Goal: Navigation & Orientation: Find specific page/section

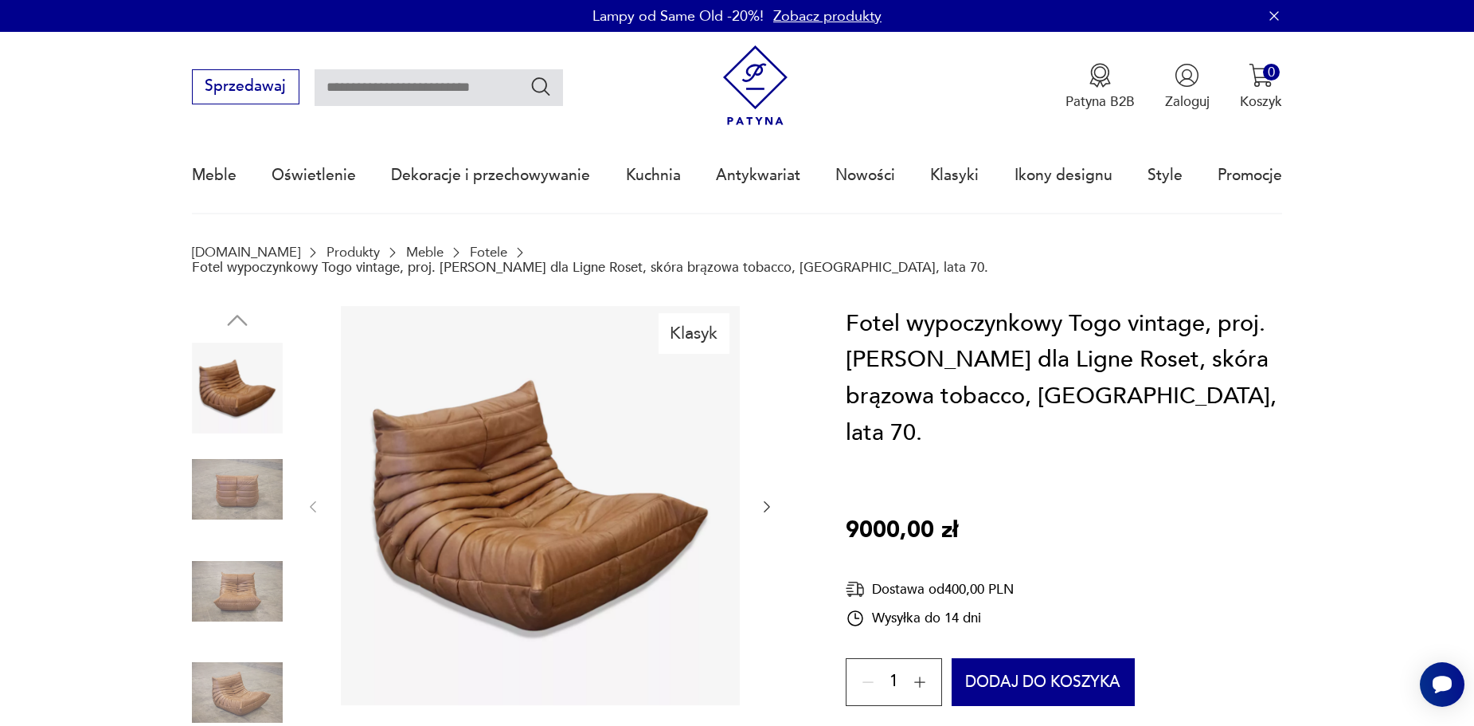
click at [765, 499] on icon "button" at bounding box center [767, 507] width 16 height 16
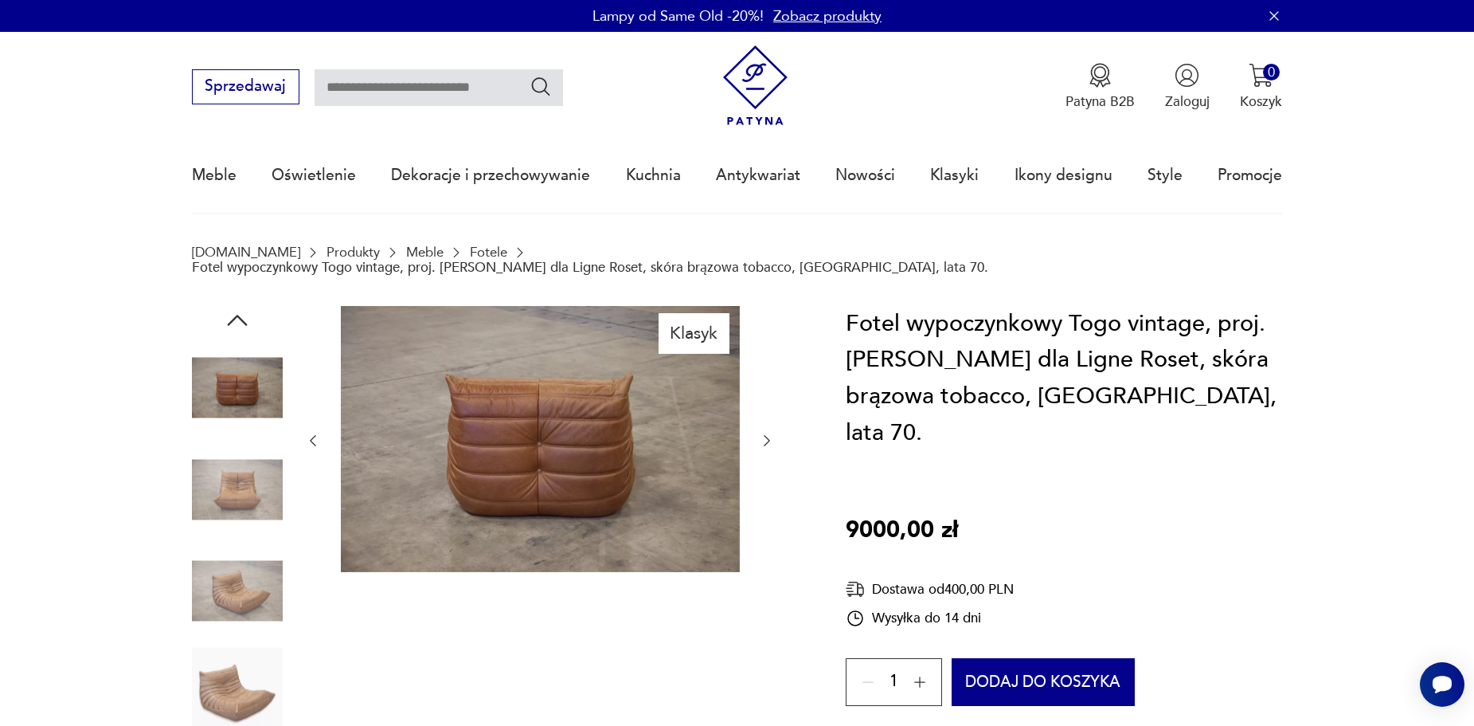
click at [775, 432] on icon "button" at bounding box center [767, 440] width 16 height 16
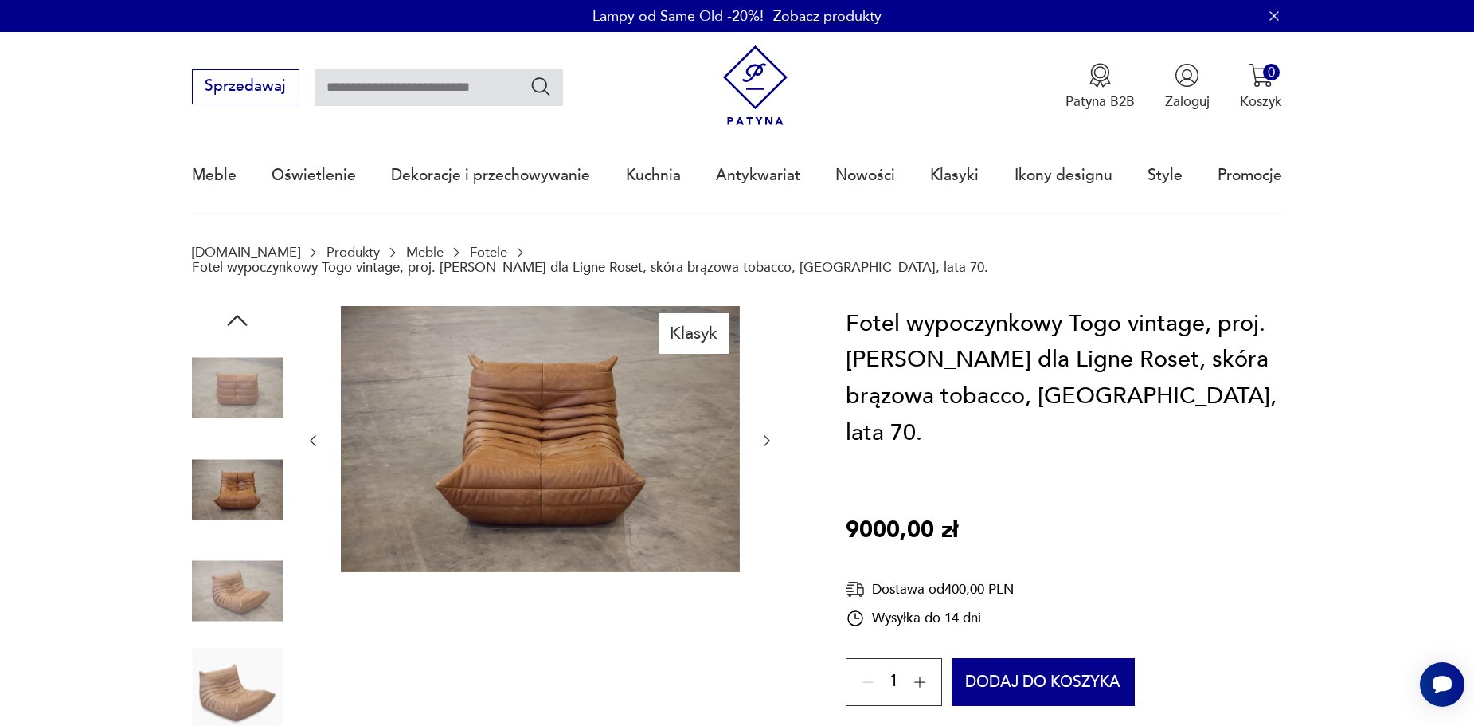
click at [775, 432] on icon "button" at bounding box center [767, 440] width 16 height 16
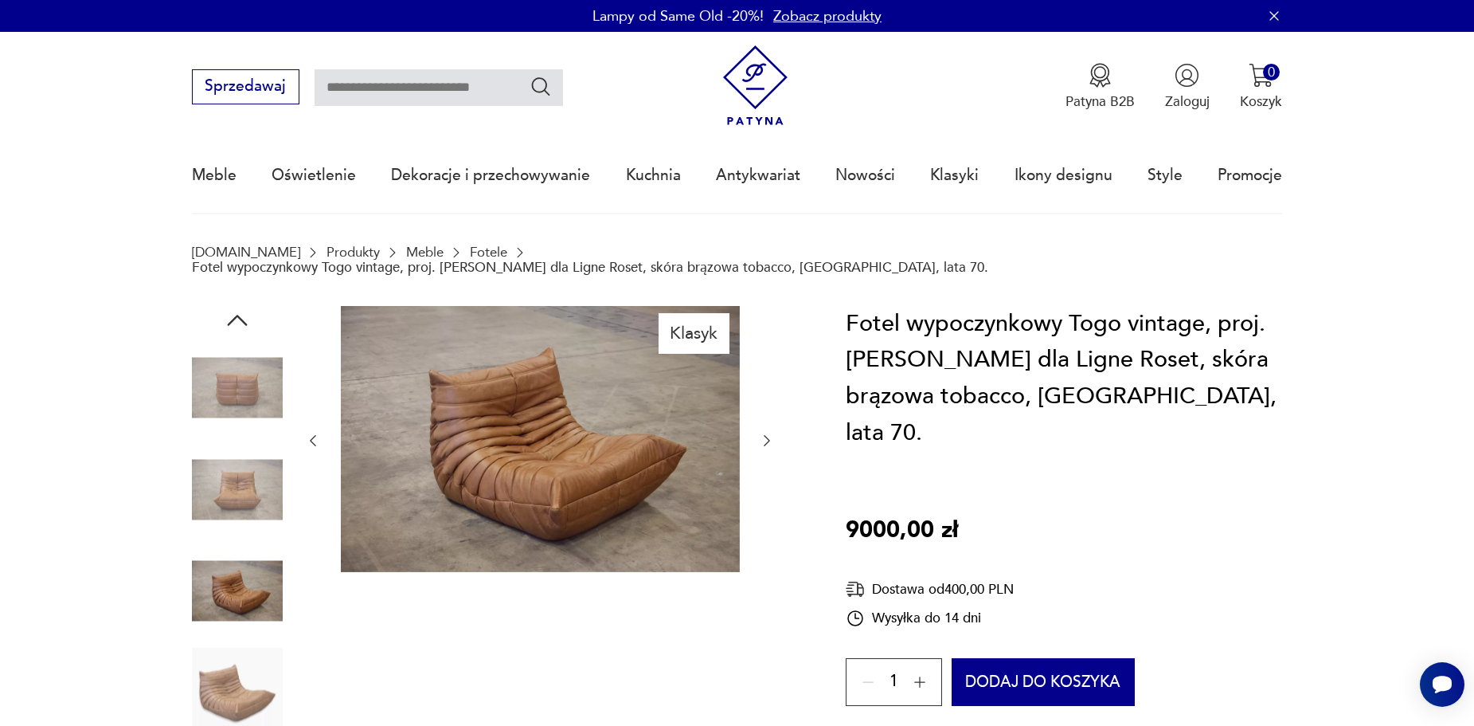
click at [775, 432] on icon "button" at bounding box center [767, 440] width 16 height 16
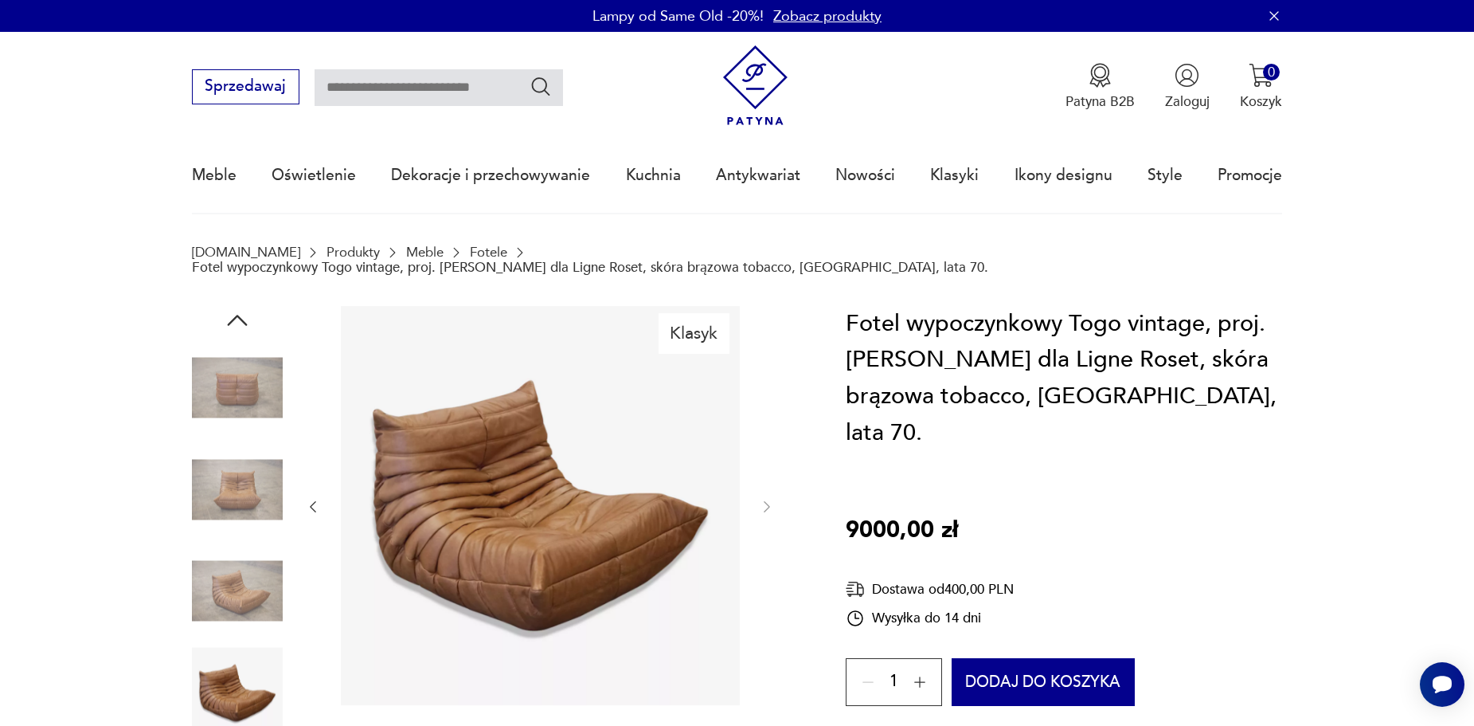
click at [775, 428] on div at bounding box center [540, 507] width 470 height 402
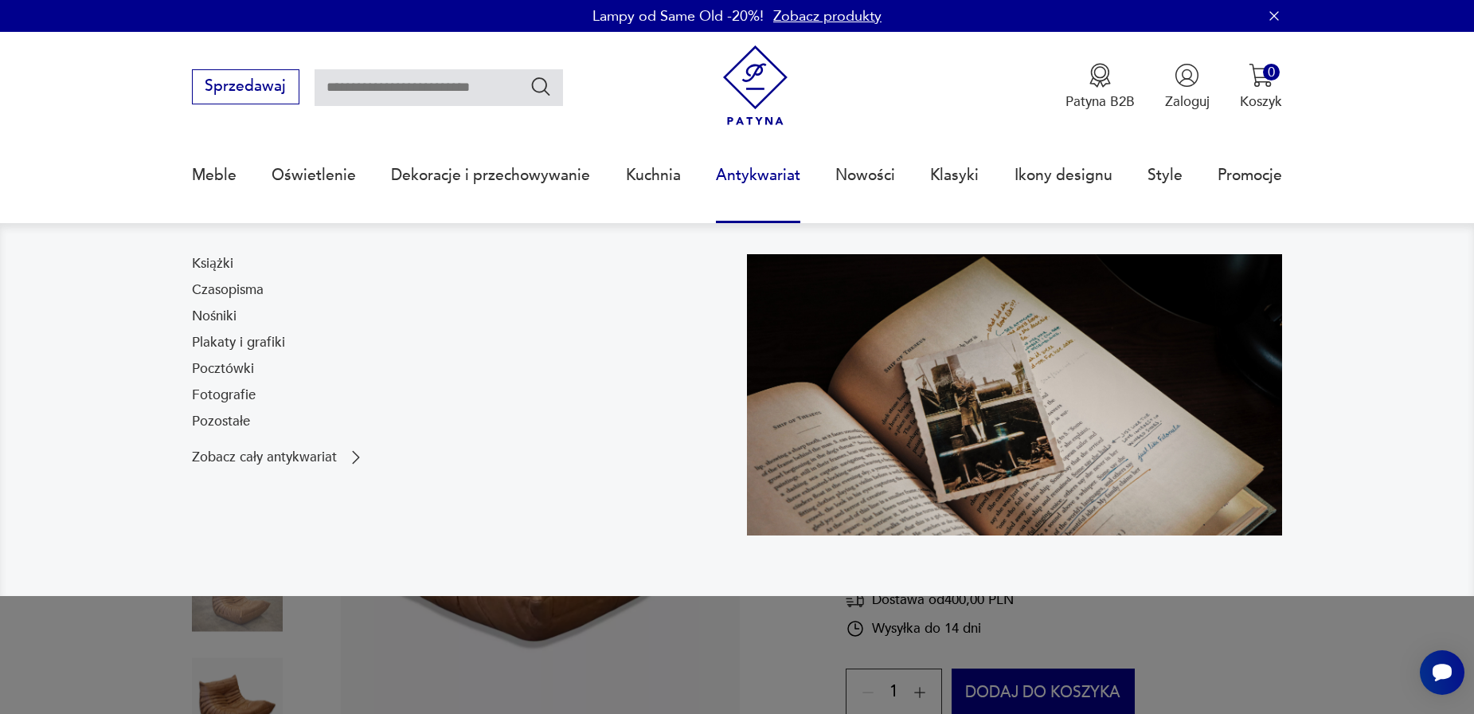
click at [773, 177] on link "Antykwariat" at bounding box center [758, 175] width 84 height 73
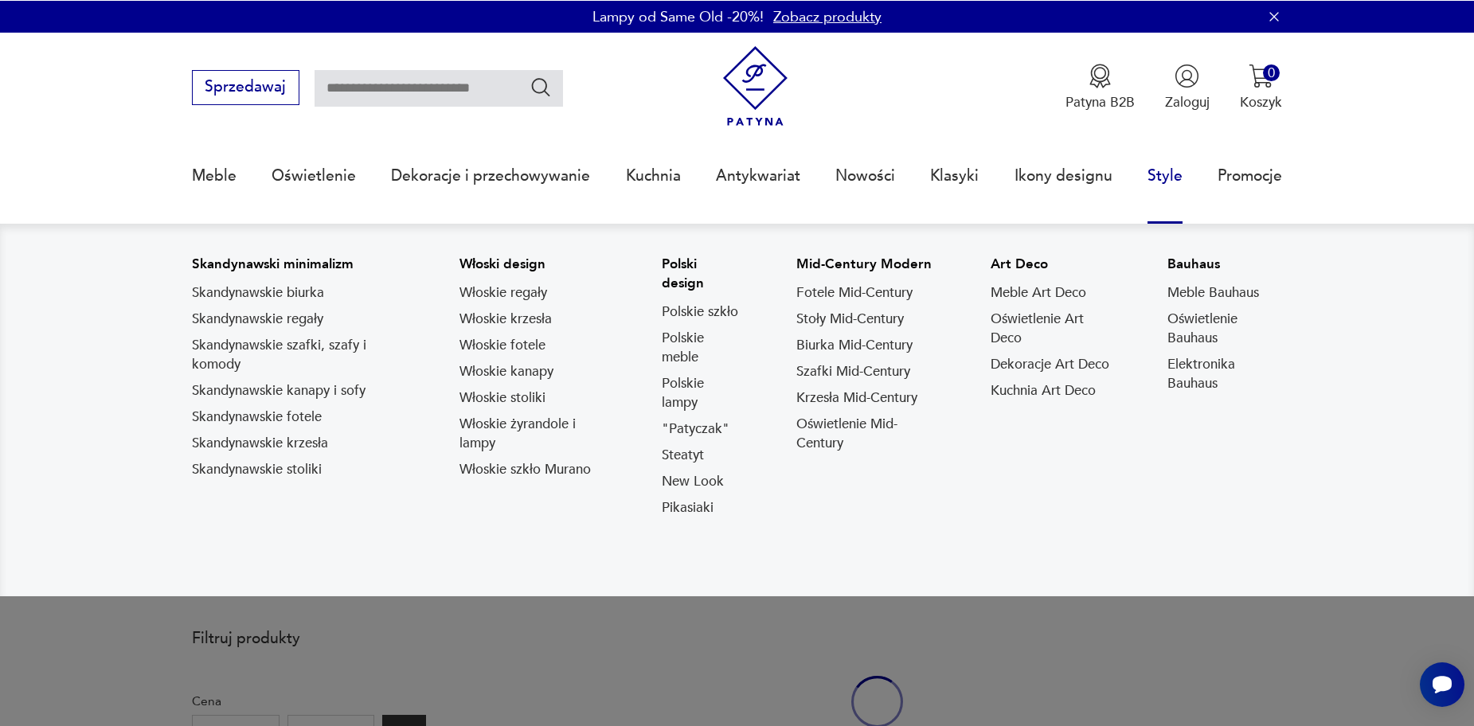
scroll to position [51, 0]
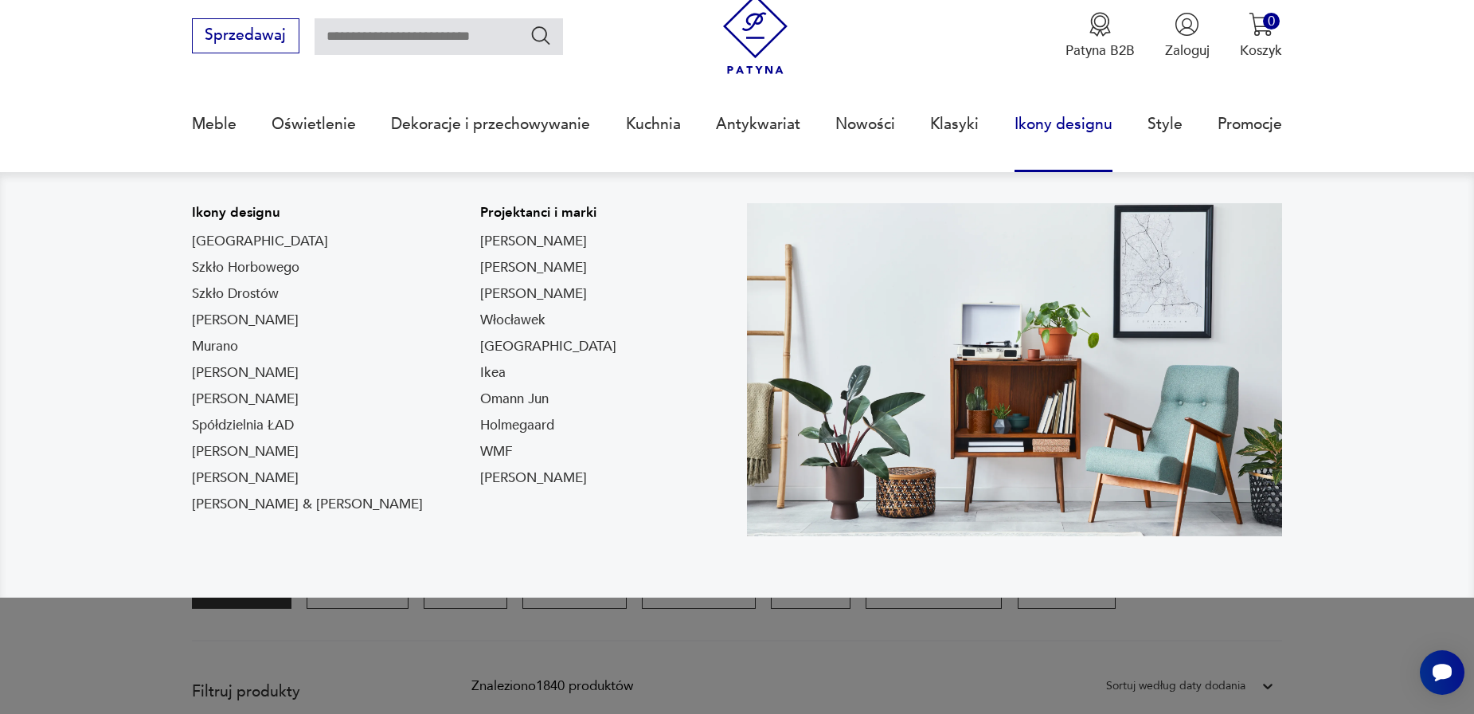
click at [1099, 132] on link "Ikony designu" at bounding box center [1064, 124] width 98 height 73
